Goal: Information Seeking & Learning: Learn about a topic

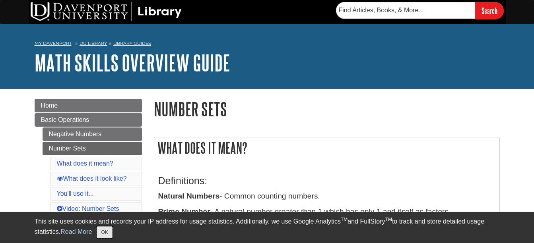
click at [109, 235] on button "OK" at bounding box center [105, 233] width 16 height 12
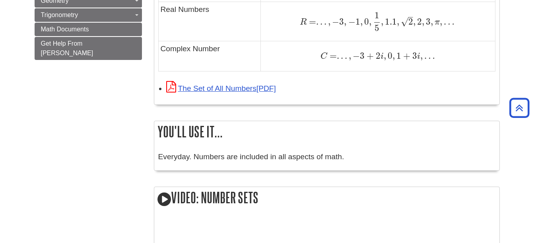
scroll to position [676, 0]
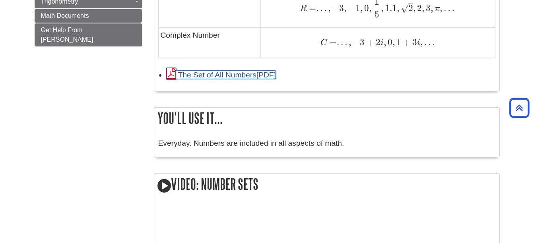
click at [242, 75] on link "The Set of All Numbers" at bounding box center [221, 75] width 110 height 8
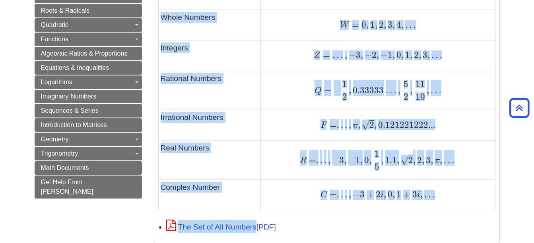
scroll to position [565, 0]
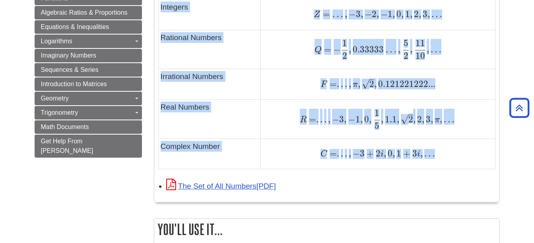
drag, startPoint x: 155, startPoint y: 67, endPoint x: 467, endPoint y: 161, distance: 326.1
click at [467, 161] on div "Number Sets What does it mean? Definitions: Natural Numbers - Common counting n…" at bounding box center [327, 0] width 346 height 932
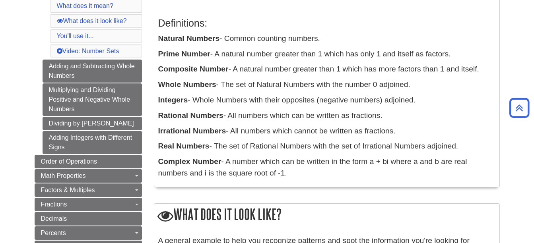
scroll to position [185, 0]
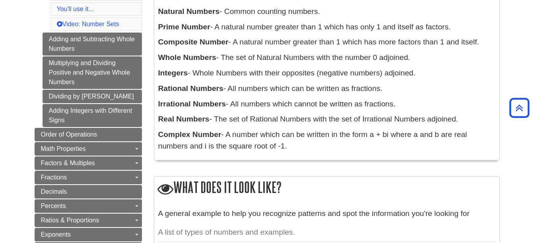
drag, startPoint x: 158, startPoint y: 60, endPoint x: 456, endPoint y: 154, distance: 312.4
click at [456, 154] on div "What does it mean? Definitions: Natural Numbers - Common counting numbers. Prim…" at bounding box center [327, 56] width 346 height 208
drag, startPoint x: 456, startPoint y: 154, endPoint x: 436, endPoint y: 91, distance: 66.4
copy div "What does it mean? Definitions: Natural Numbers - Common counting numbers. Prim…"
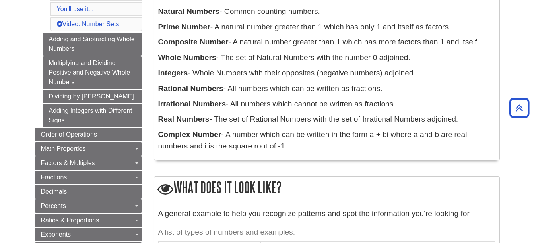
click at [359, 191] on h2 "What does it look like?" at bounding box center [326, 188] width 345 height 23
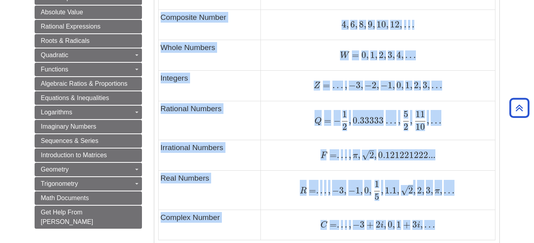
scroll to position [526, 0]
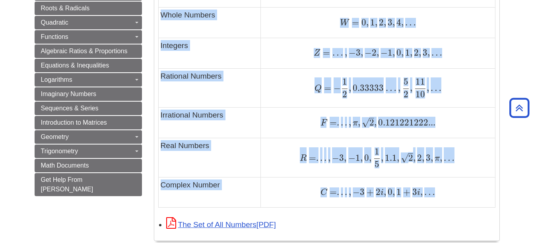
drag, startPoint x: 176, startPoint y: 106, endPoint x: 436, endPoint y: 191, distance: 273.5
click at [436, 191] on div "What does it look like? A general example to help you recognize patterns and sp…" at bounding box center [327, 38] width 346 height 407
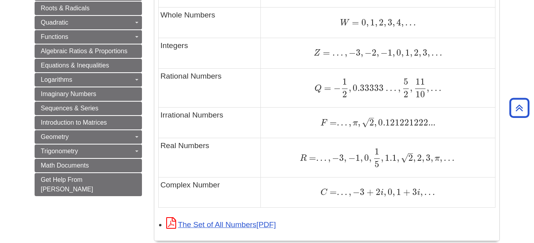
click at [316, 225] on div "The Set of All Numbers" at bounding box center [330, 224] width 329 height 13
